Goal: Find specific page/section: Find specific page/section

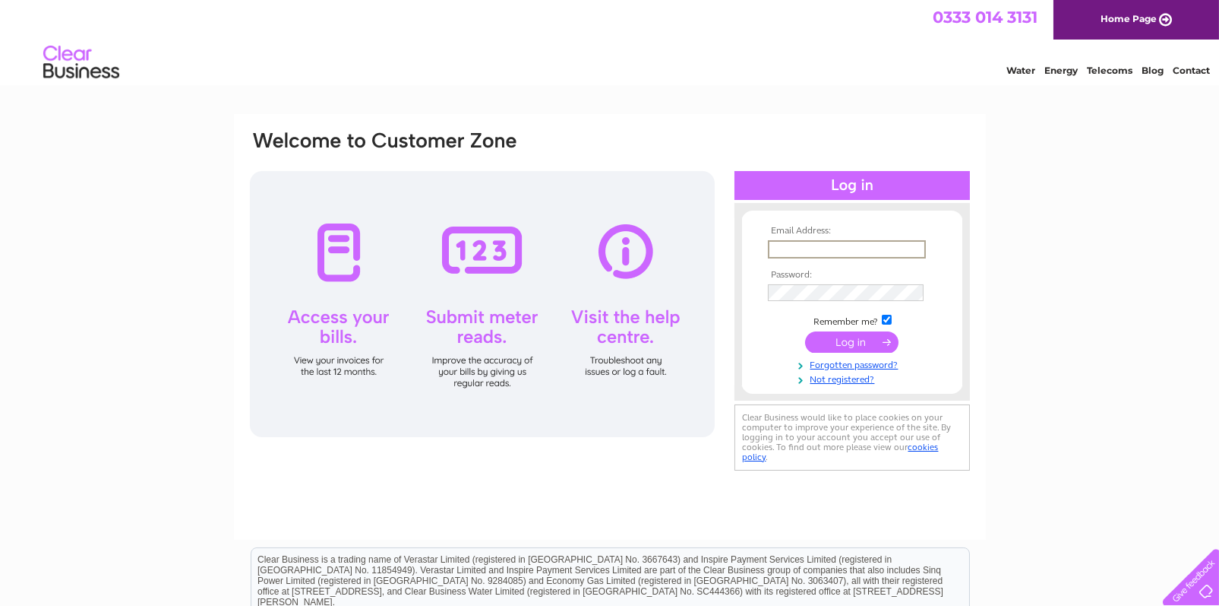
click at [807, 243] on input "text" at bounding box center [847, 249] width 158 height 18
type input "jennifer@dvitechnologies.co.uk"
click at [805, 331] on input "submit" at bounding box center [851, 341] width 93 height 21
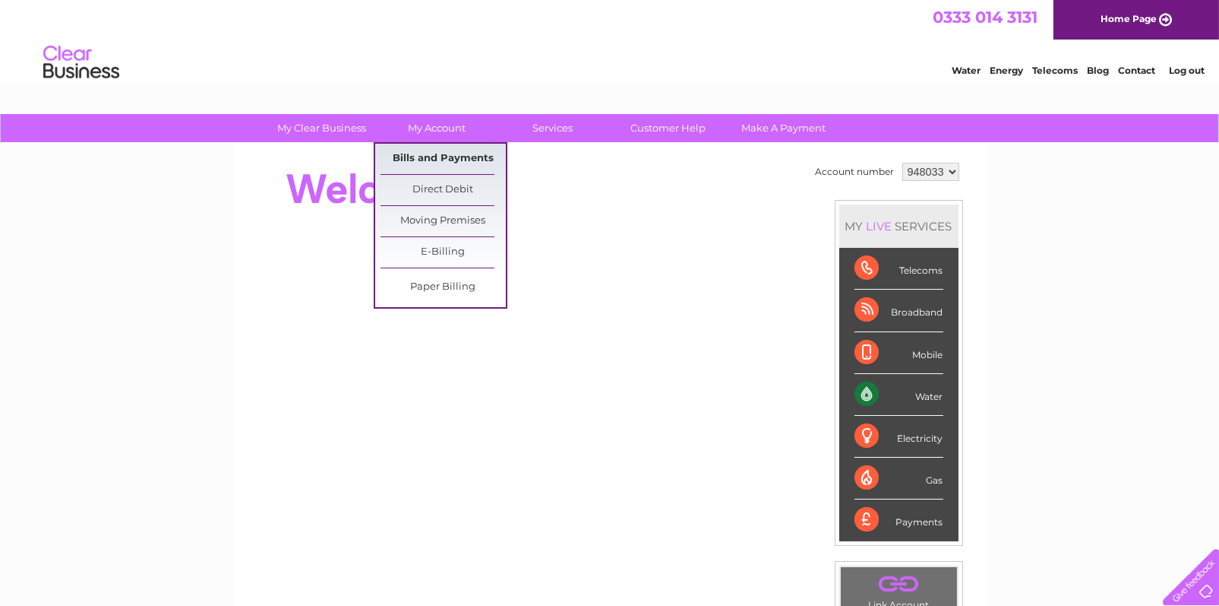
click at [428, 155] on link "Bills and Payments" at bounding box center [443, 159] width 125 height 30
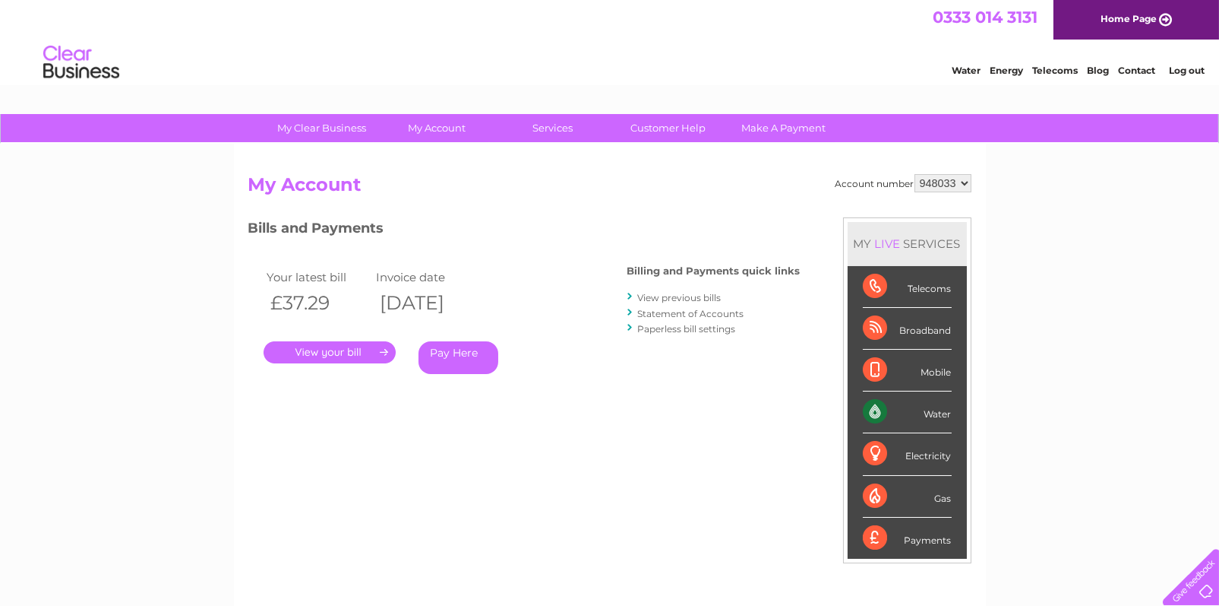
click at [349, 350] on link "." at bounding box center [330, 352] width 132 height 22
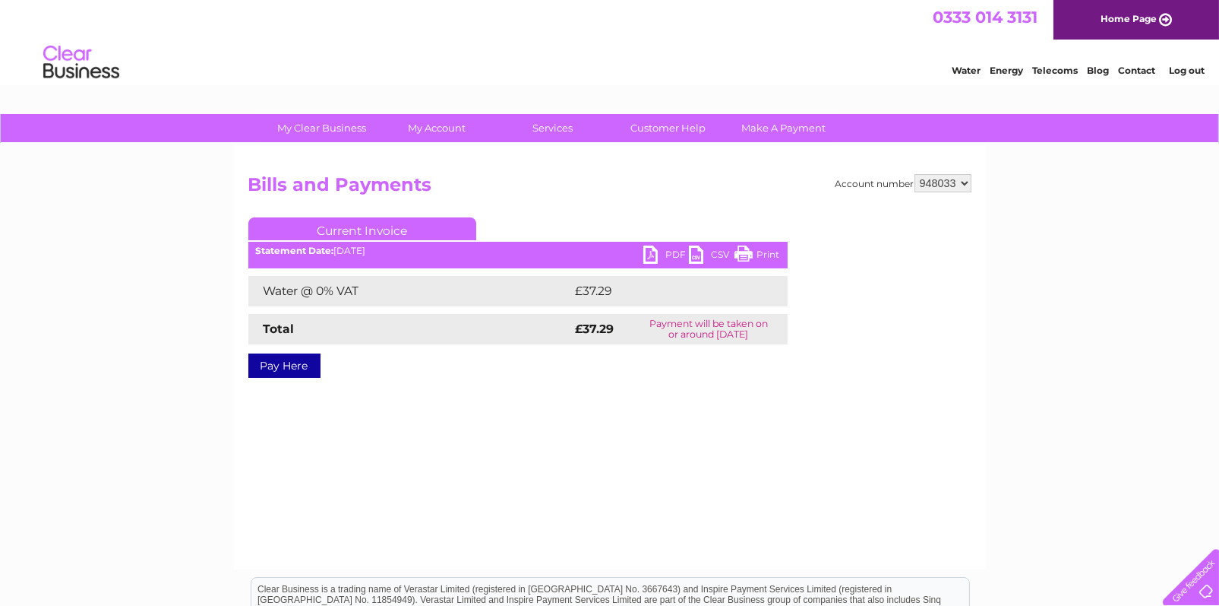
click at [656, 256] on link "PDF" at bounding box center [666, 256] width 46 height 22
